Goal: Complete application form

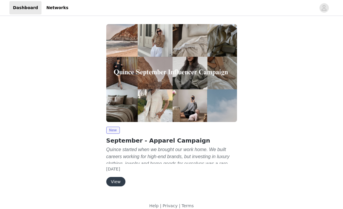
scroll to position [7, 0]
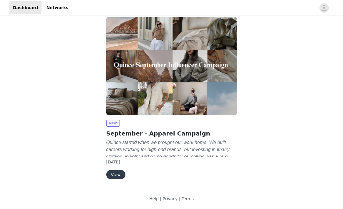
click at [120, 166] on div "New September - Apparel Campaign Quince started when we brought our work home. …" at bounding box center [171, 150] width 131 height 60
click at [119, 169] on div "New September - Apparel Campaign Quince started when we brought our work home. …" at bounding box center [171, 150] width 131 height 60
click at [114, 175] on button "View" at bounding box center [115, 174] width 19 height 9
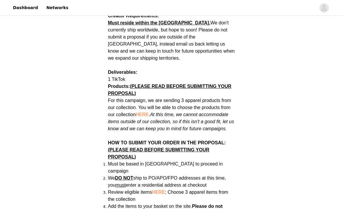
scroll to position [284, 0]
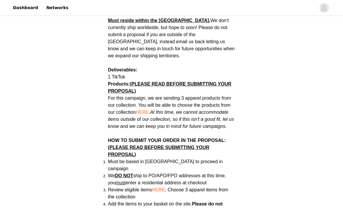
click at [144, 110] on span "HERE" at bounding box center [142, 112] width 13 height 5
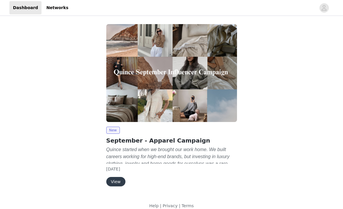
click at [117, 183] on button "View" at bounding box center [115, 181] width 19 height 9
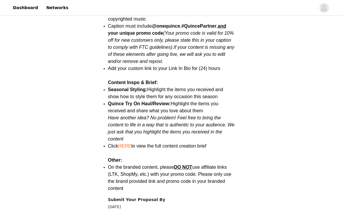
scroll to position [773, 0]
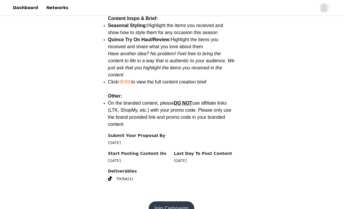
click at [168, 202] on button "Join Campaign" at bounding box center [172, 209] width 46 height 14
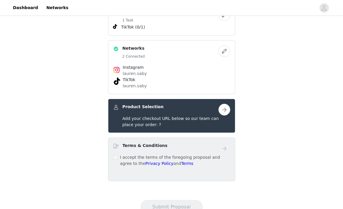
scroll to position [139, 0]
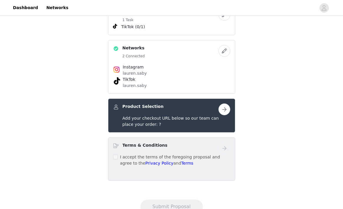
click at [224, 109] on button "button" at bounding box center [224, 110] width 12 height 12
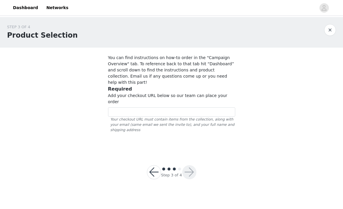
click at [159, 95] on div "Add your checkout URL below so our team can place your order Your checkout URL …" at bounding box center [171, 113] width 127 height 40
click at [145, 107] on input "text" at bounding box center [171, 111] width 127 height 9
paste input "https://www.quince.com/checkout?checkoutId=8c88d378-d36c-4c2c-9751-f6cd26e865a6…"
type input "https://www.quince.com/checkout?checkoutId=8c88d378-d36c-4c2c-9751-f6cd26e865a6…"
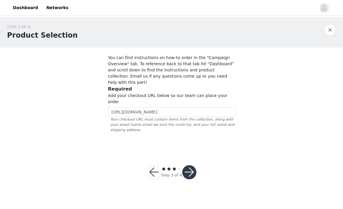
click at [192, 165] on button "button" at bounding box center [189, 172] width 14 height 14
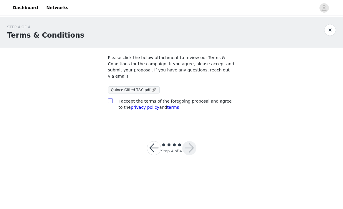
click at [111, 100] on input "checkbox" at bounding box center [110, 101] width 4 height 4
checkbox input "true"
click at [188, 149] on button "button" at bounding box center [189, 148] width 14 height 14
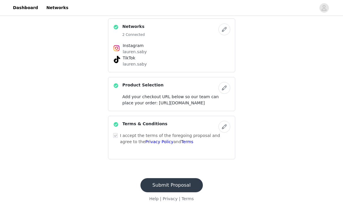
scroll to position [179, 0]
click at [169, 183] on button "Submit Proposal" at bounding box center [171, 185] width 62 height 14
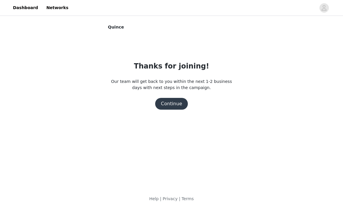
scroll to position [0, 0]
click at [175, 102] on button "Continue" at bounding box center [171, 104] width 33 height 12
